Goal: Task Accomplishment & Management: Use online tool/utility

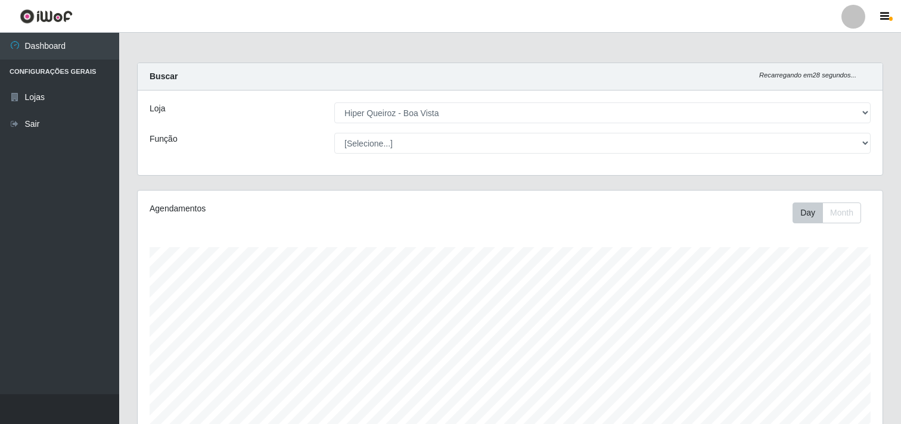
select select "514"
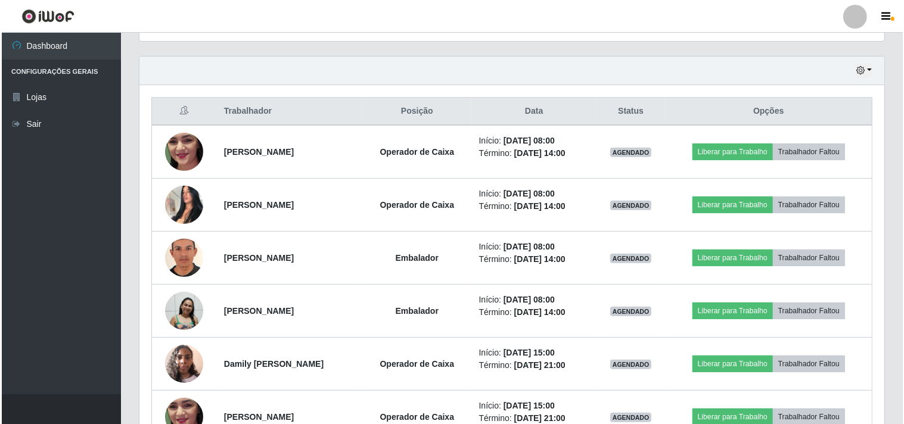
scroll to position [247, 745]
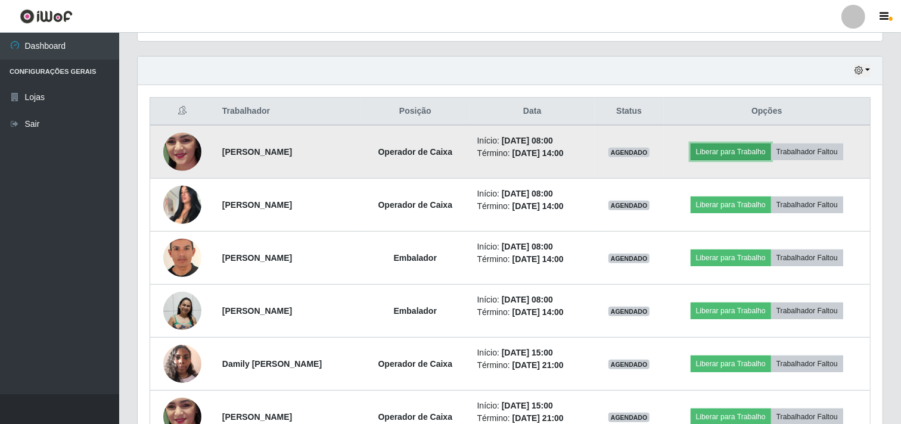
click at [739, 144] on button "Liberar para Trabalho" at bounding box center [731, 152] width 80 height 17
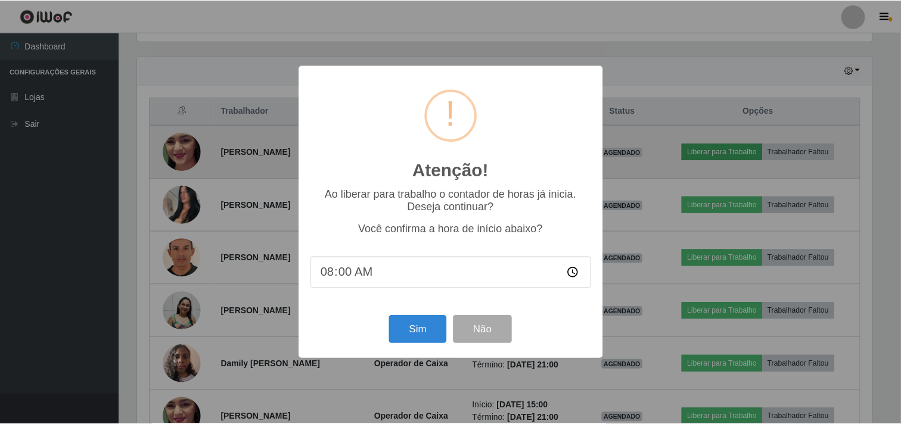
scroll to position [247, 737]
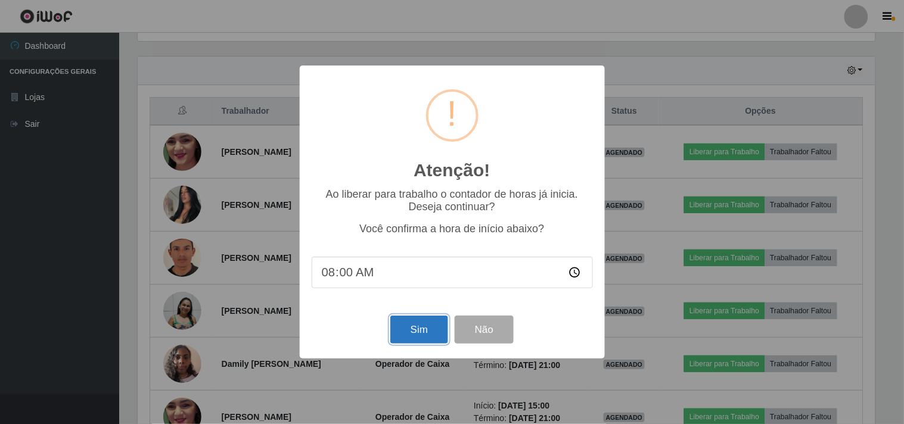
click at [415, 335] on button "Sim" at bounding box center [419, 330] width 58 height 28
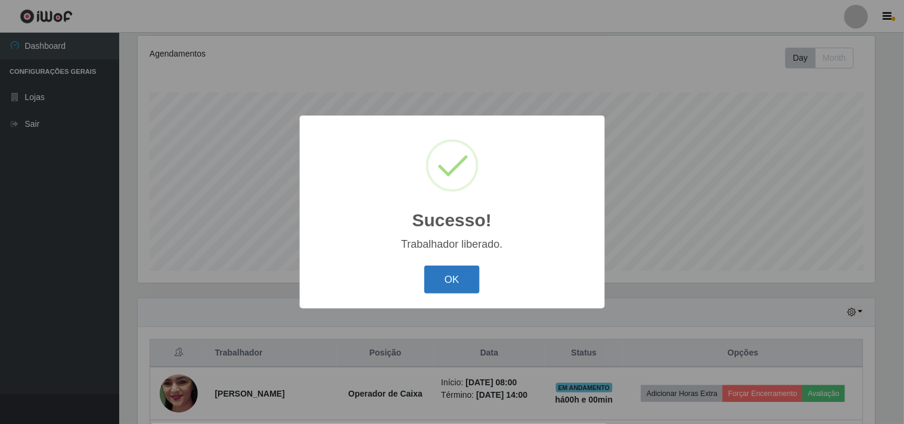
click at [458, 275] on button "OK" at bounding box center [451, 280] width 55 height 28
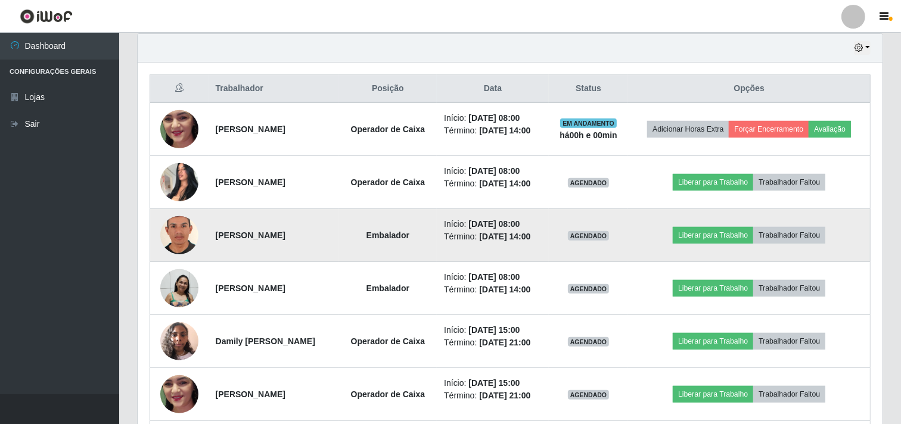
scroll to position [552, 0]
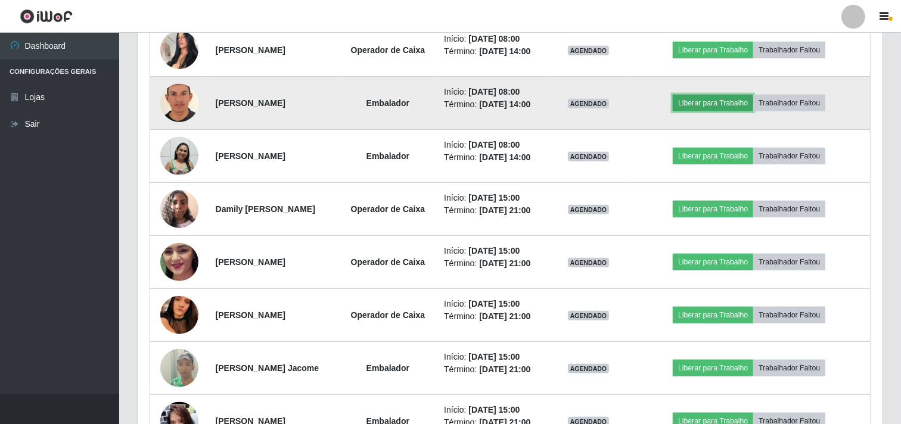
click at [726, 111] on button "Liberar para Trabalho" at bounding box center [713, 103] width 80 height 17
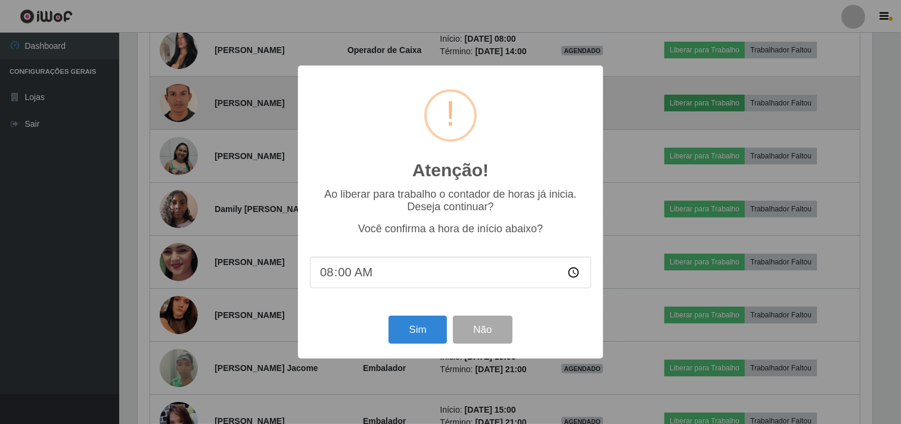
scroll to position [247, 737]
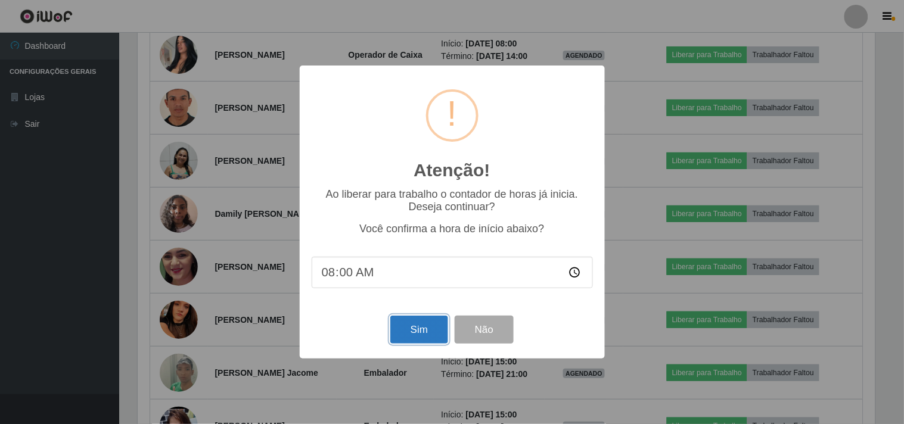
click at [418, 334] on button "Sim" at bounding box center [419, 330] width 58 height 28
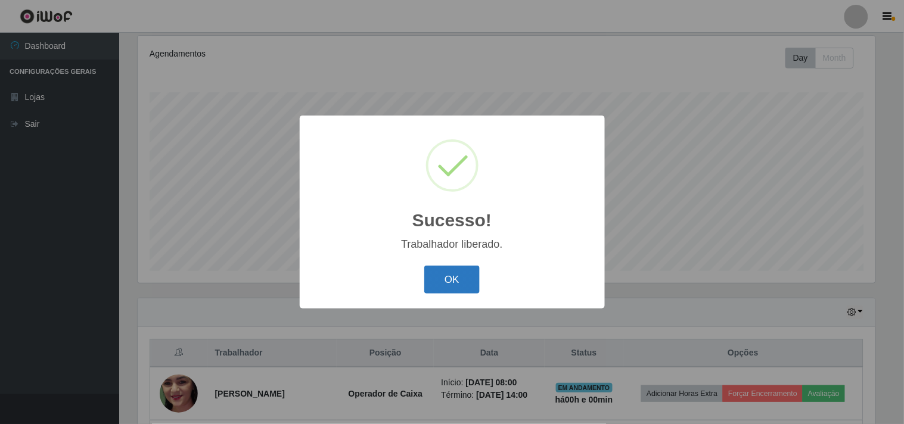
click at [455, 283] on button "OK" at bounding box center [451, 280] width 55 height 28
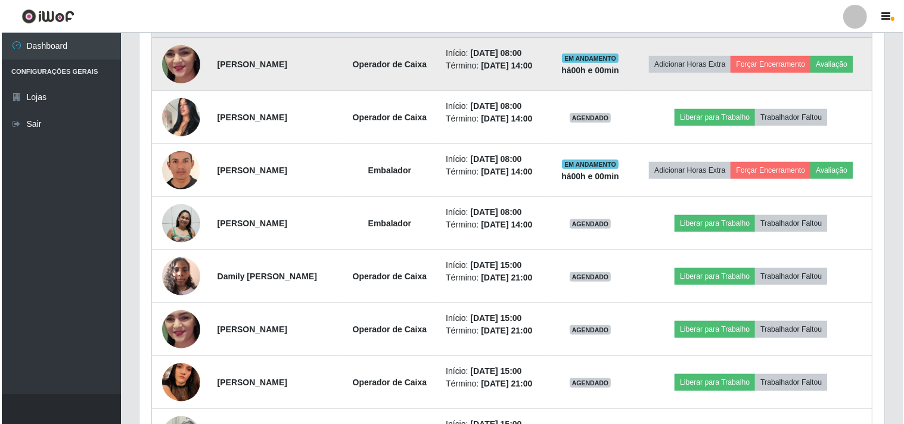
scroll to position [486, 0]
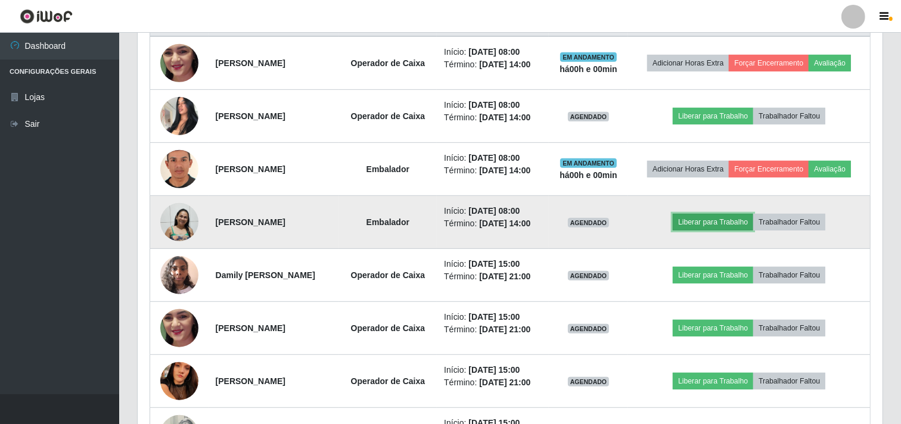
click at [704, 231] on button "Liberar para Trabalho" at bounding box center [713, 222] width 80 height 17
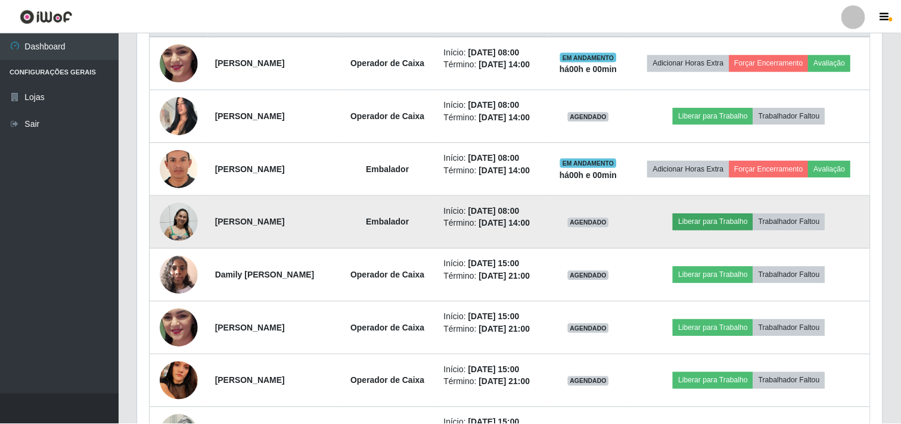
scroll to position [247, 737]
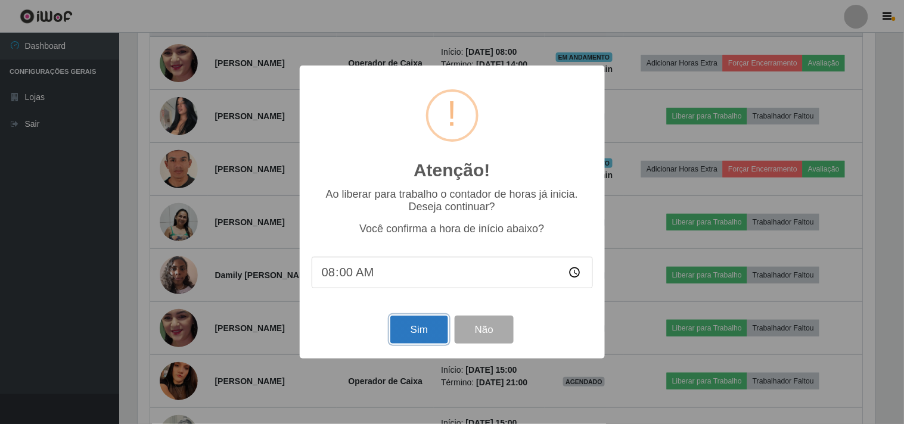
click at [415, 330] on button "Sim" at bounding box center [419, 330] width 58 height 28
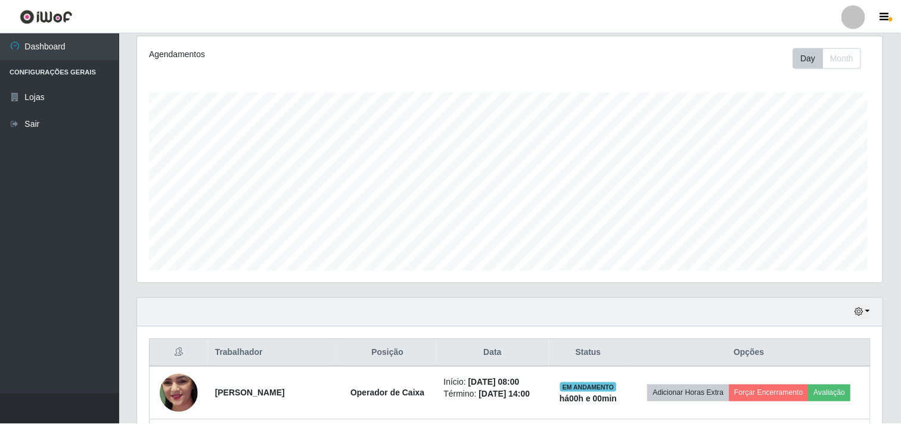
scroll to position [0, 0]
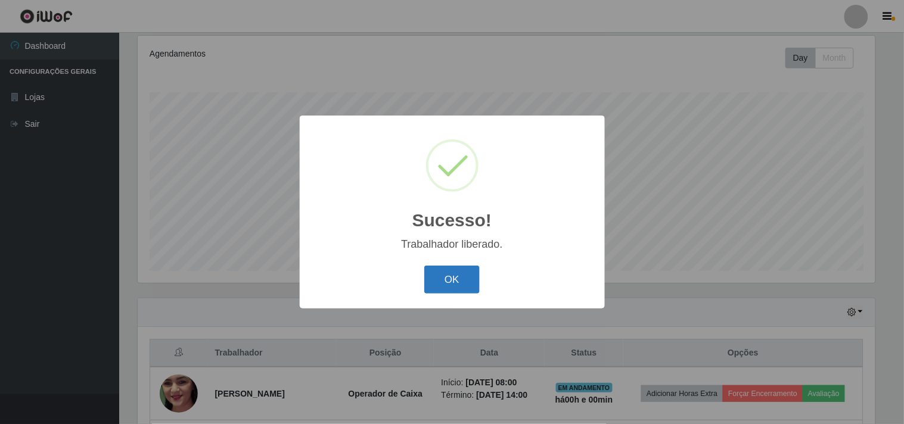
click at [445, 279] on button "OK" at bounding box center [451, 280] width 55 height 28
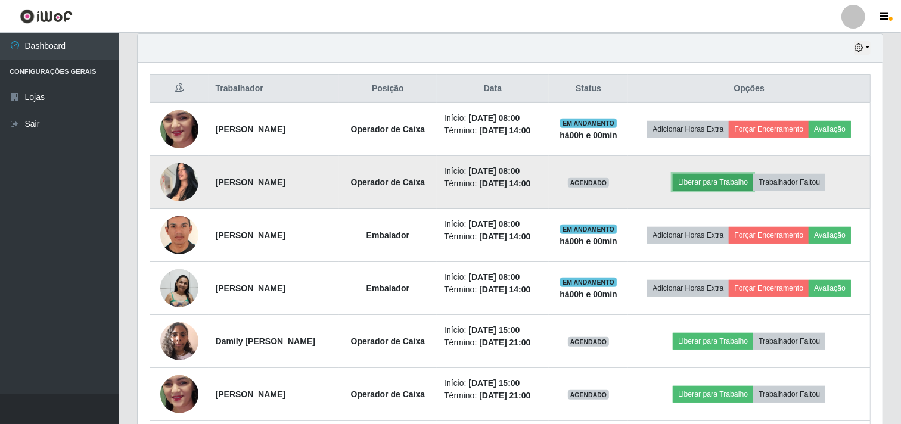
click at [720, 191] on button "Liberar para Trabalho" at bounding box center [713, 182] width 80 height 17
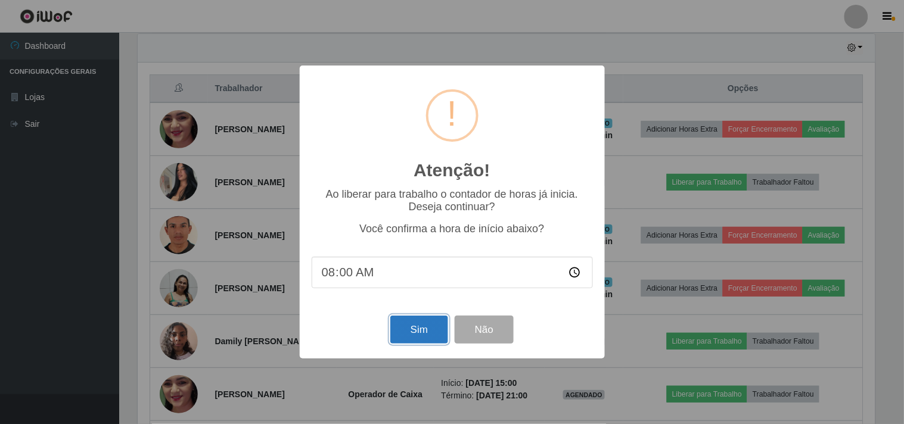
click at [426, 328] on button "Sim" at bounding box center [419, 330] width 58 height 28
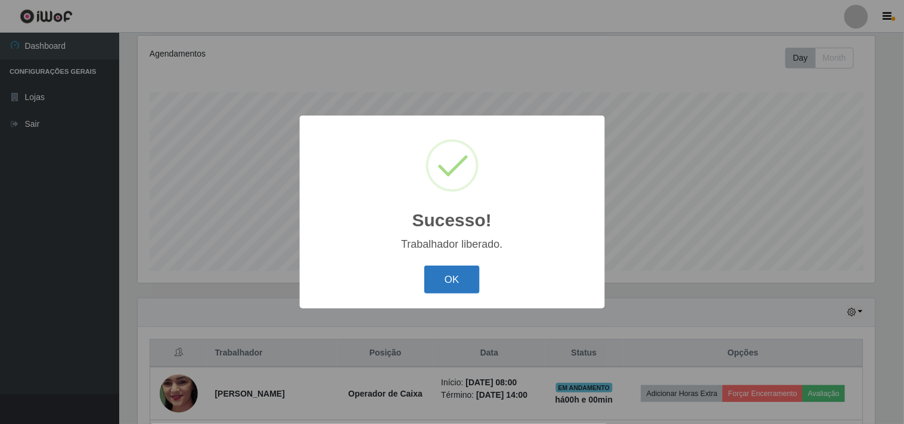
click at [457, 272] on button "OK" at bounding box center [451, 280] width 55 height 28
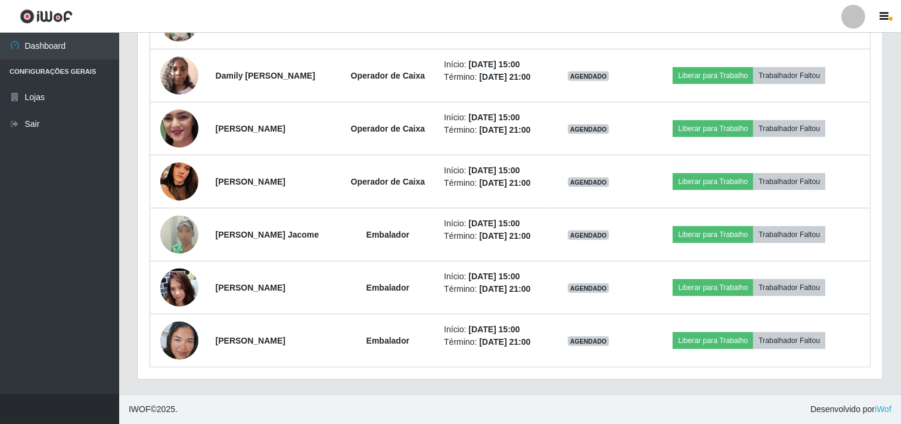
scroll to position [775, 0]
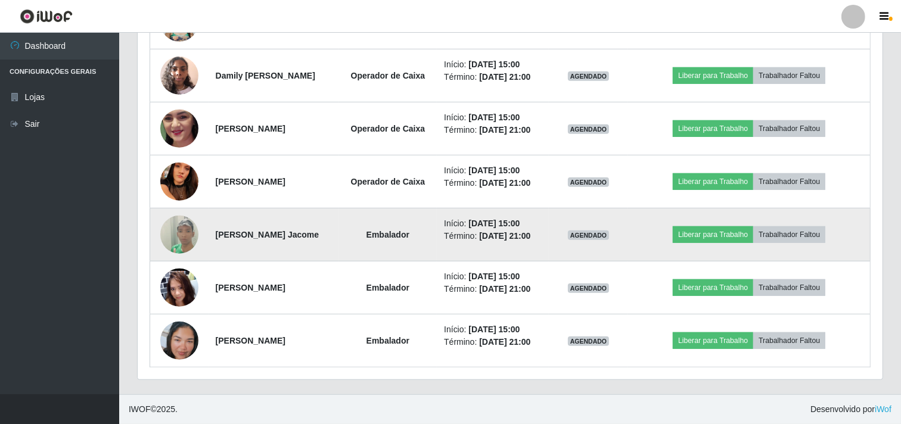
click at [181, 206] on img at bounding box center [179, 235] width 38 height 68
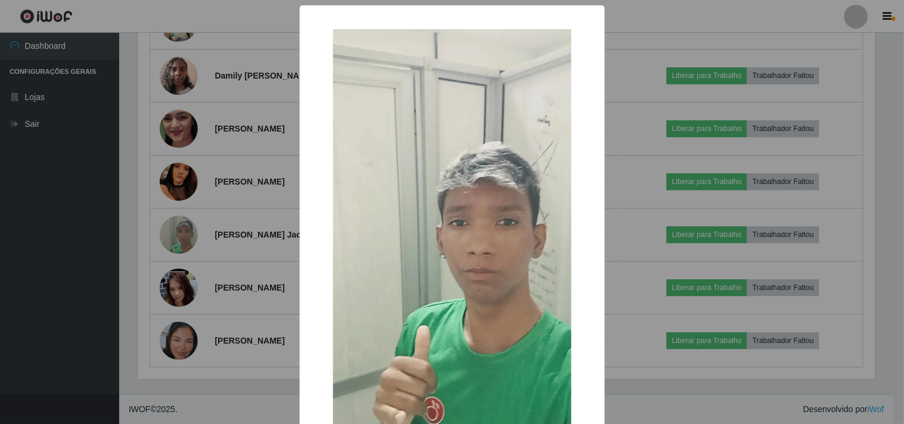
click at [365, 139] on img at bounding box center [452, 241] width 238 height 424
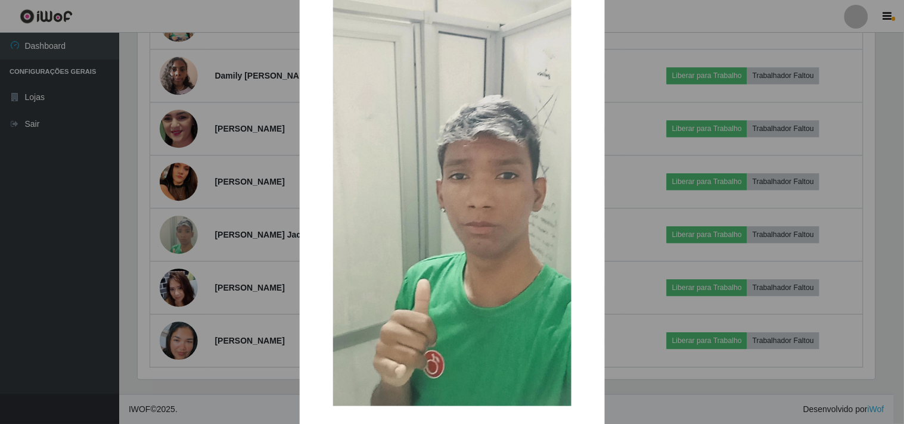
scroll to position [103, 0]
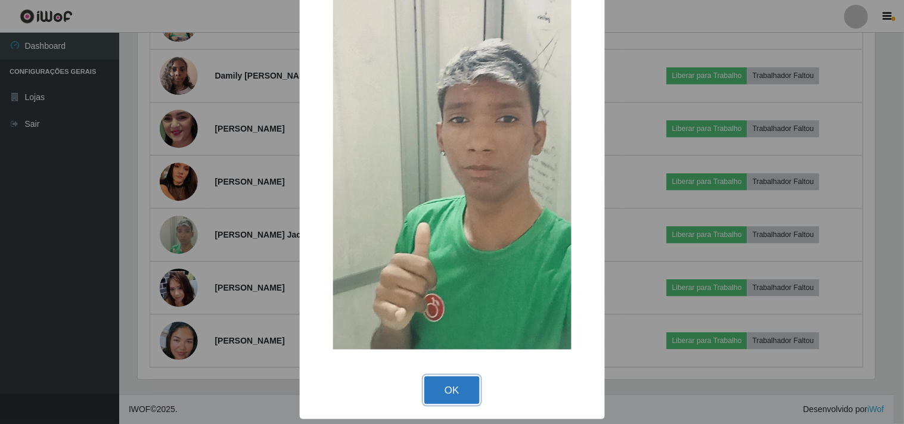
click at [449, 394] on button "OK" at bounding box center [451, 391] width 55 height 28
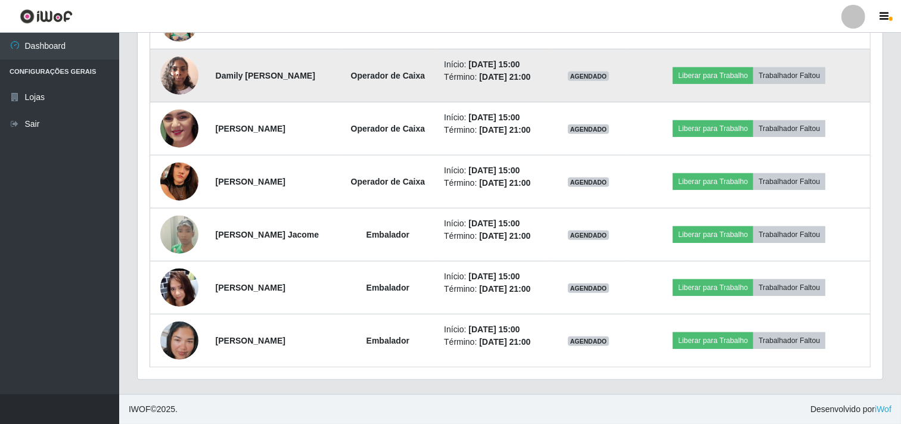
scroll to position [775, 0]
